Goal: Task Accomplishment & Management: Manage account settings

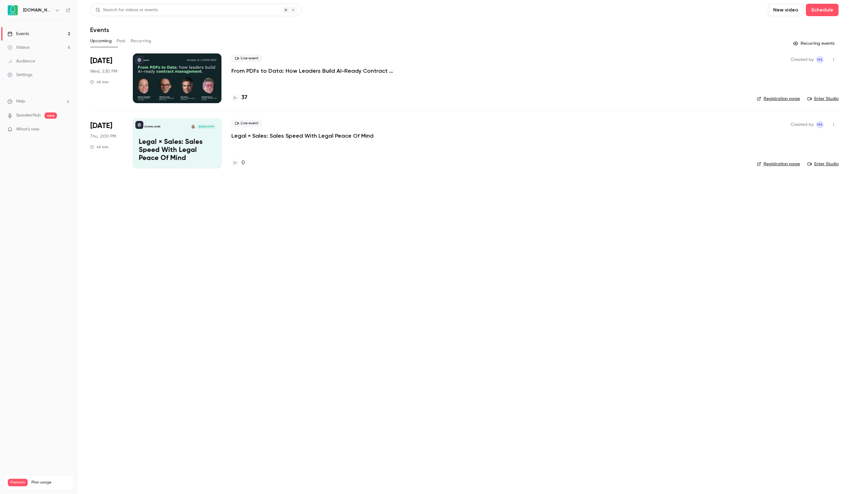
click at [195, 68] on div at bounding box center [177, 78] width 89 height 50
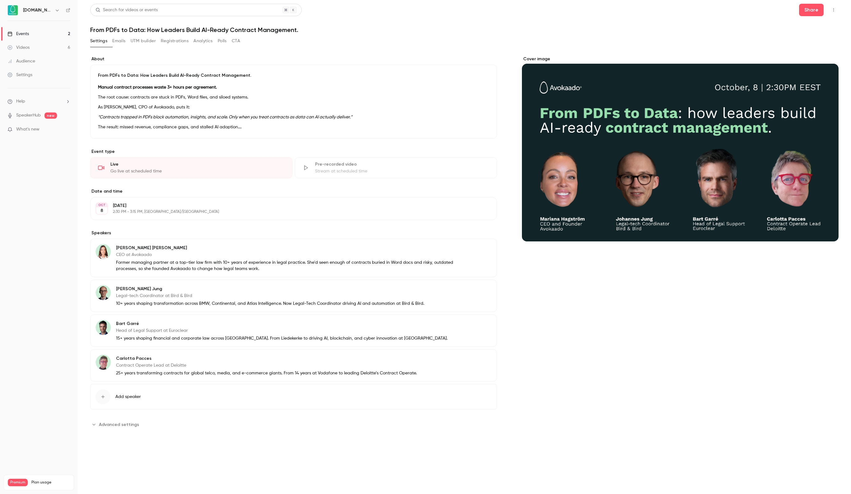
click at [187, 43] on button "Registrations" at bounding box center [175, 41] width 28 height 10
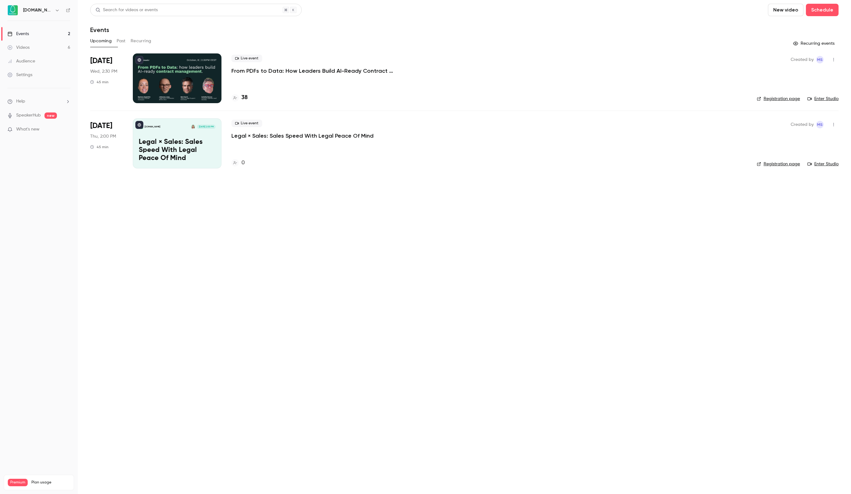
click at [163, 69] on div at bounding box center [177, 78] width 89 height 50
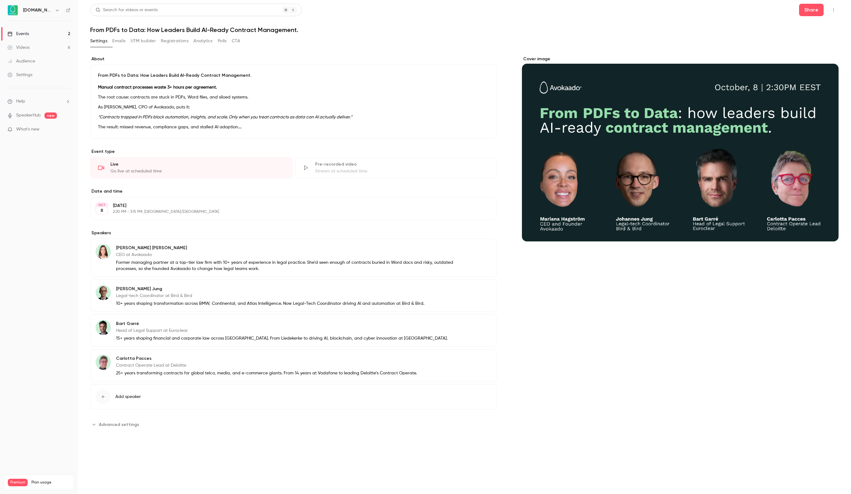
click at [188, 40] on button "Registrations" at bounding box center [175, 41] width 28 height 10
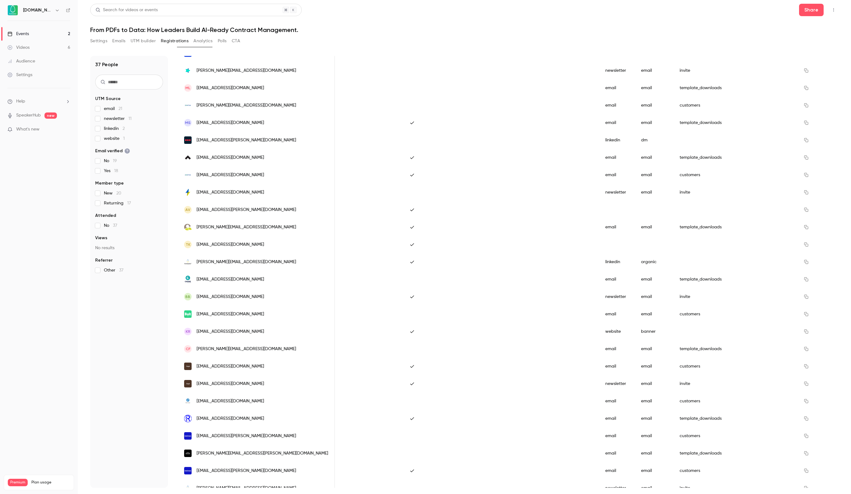
scroll to position [162, 0]
